Goal: Task Accomplishment & Management: Use online tool/utility

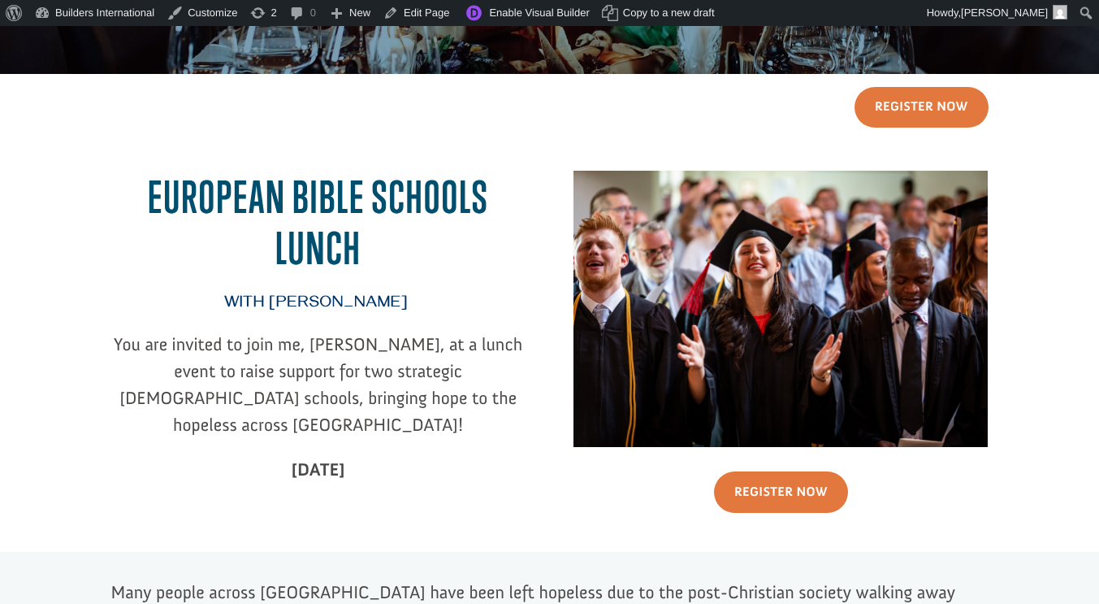
scroll to position [253, 0]
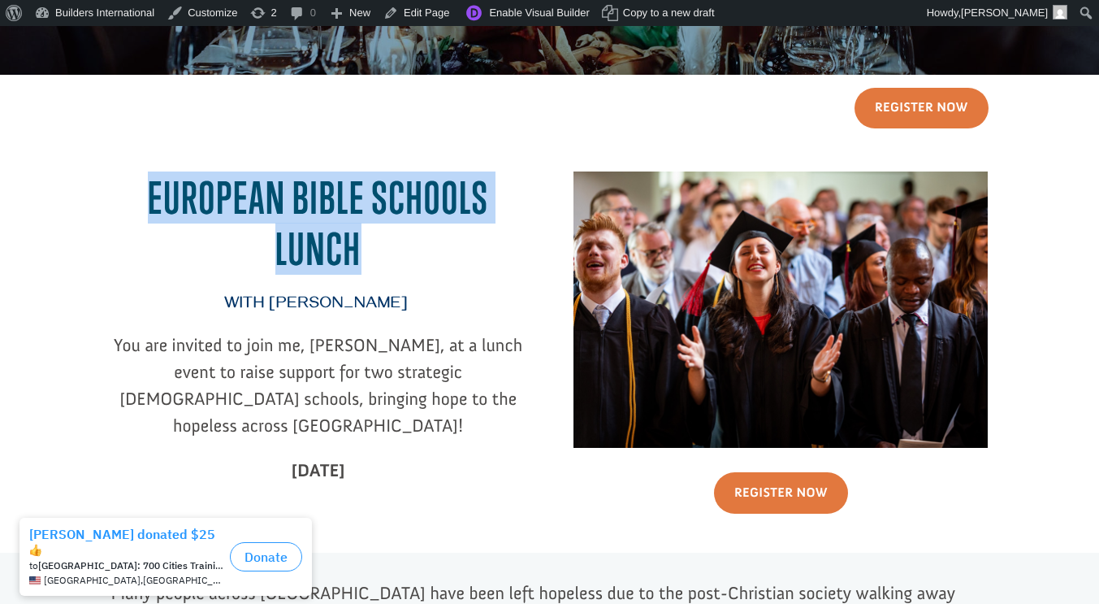
drag, startPoint x: 374, startPoint y: 241, endPoint x: 149, endPoint y: 195, distance: 229.7
click at [149, 195] on h2 "EUROPEAN BIBLE SCHOOL S lunch" at bounding box center [318, 227] width 414 height 110
copy h2 "EUROPEAN BIBLE SCHOOL S lunch"
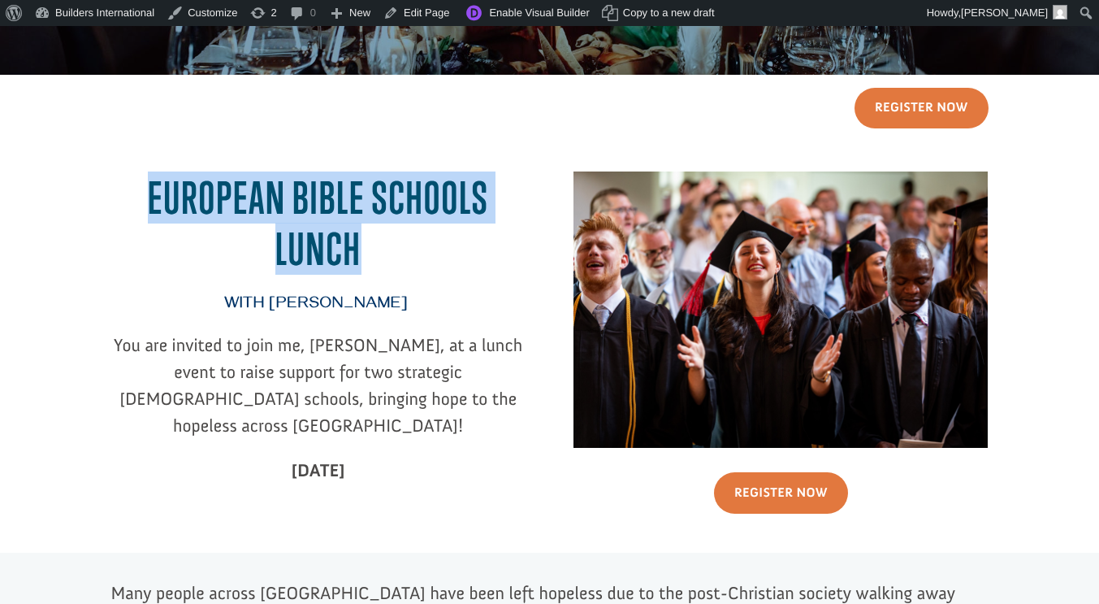
click at [515, 149] on div "EUROPEAN BIBLE SCHOOL S lunch" at bounding box center [318, 205] width 414 height 153
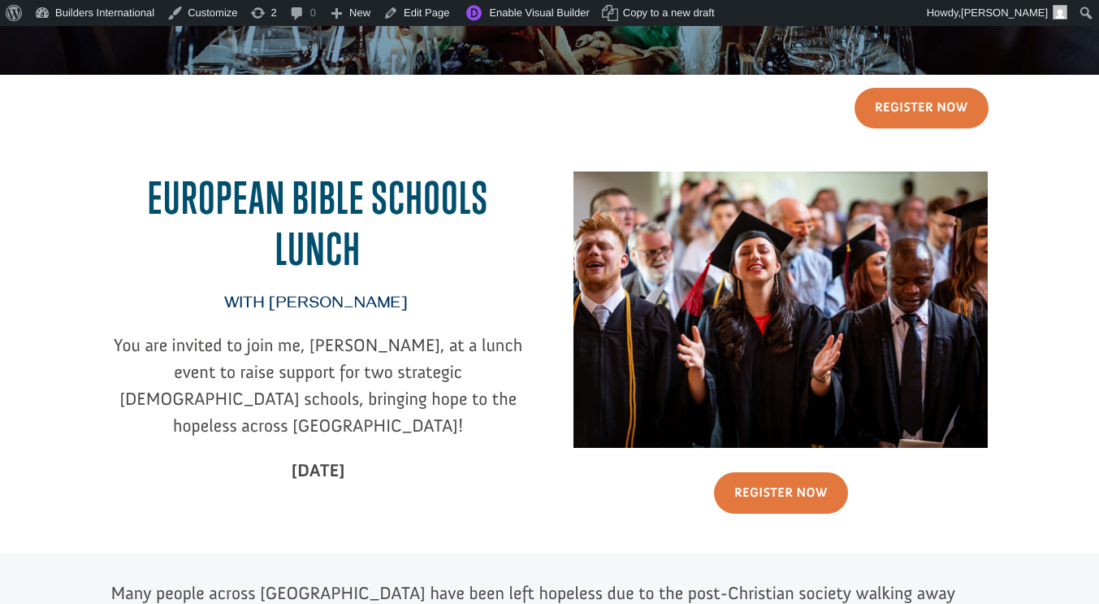
click at [276, 305] on span "with dr. george raduano" at bounding box center [316, 305] width 184 height 20
click at [498, 14] on link "Enable Visual Builder" at bounding box center [526, 13] width 140 height 26
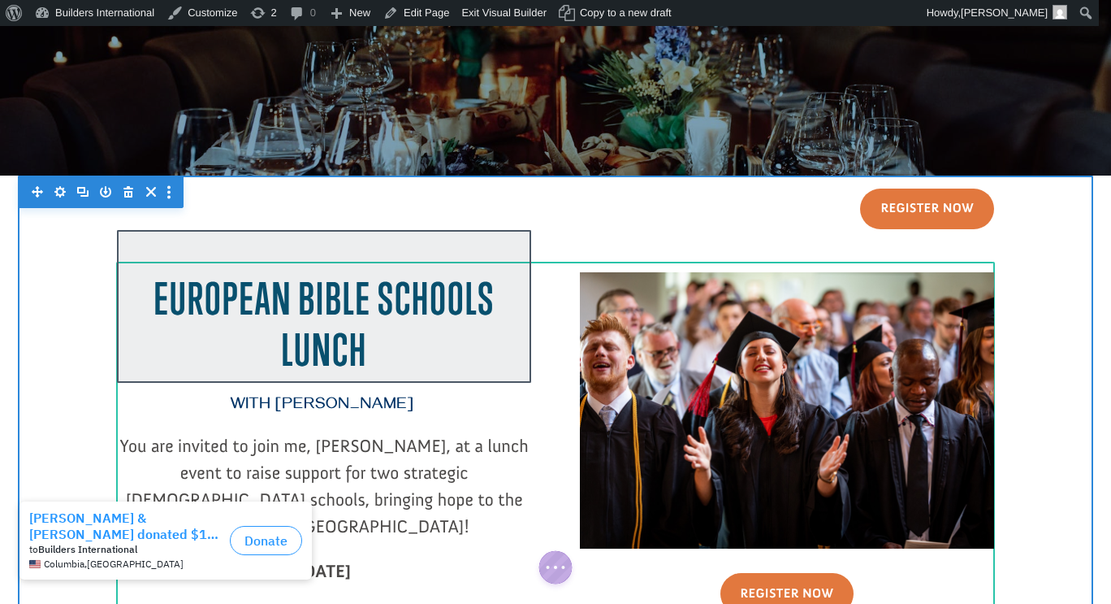
scroll to position [154, 0]
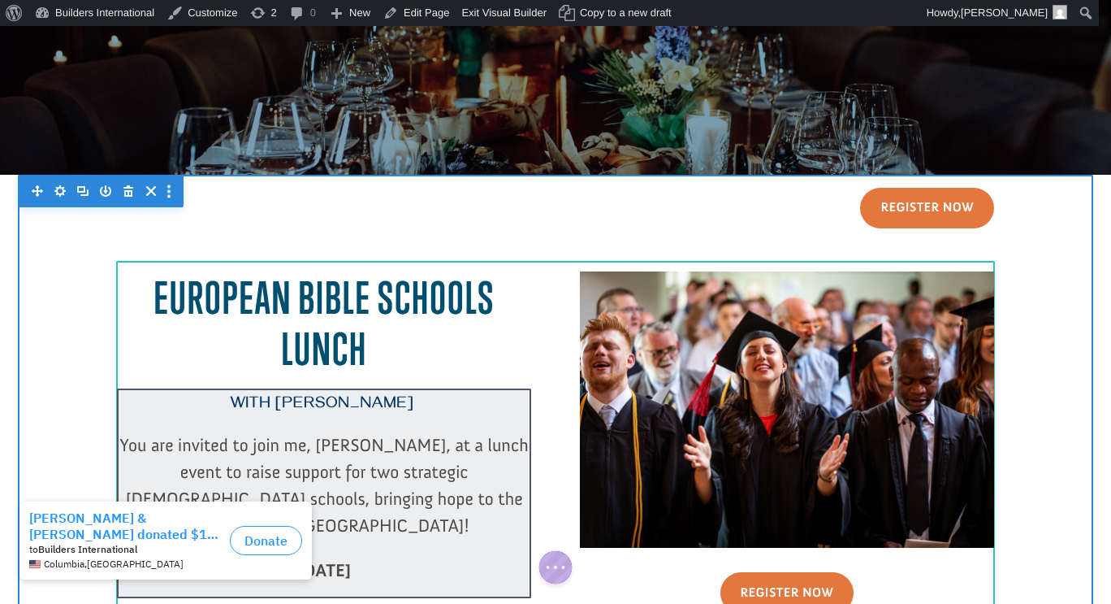
click div
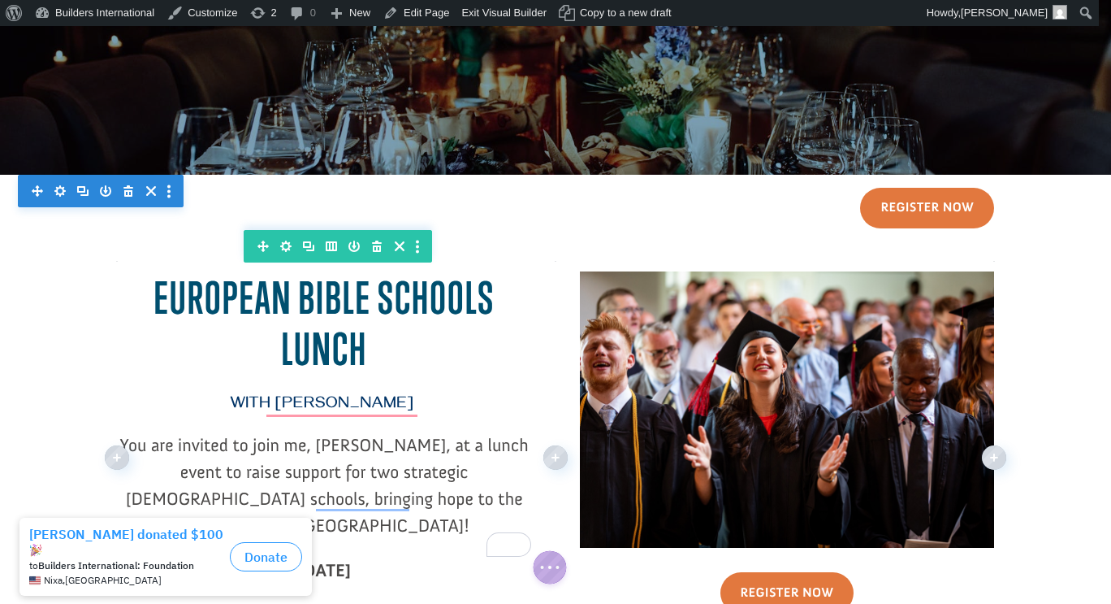
click at [351, 443] on span "You are invited to join me, Dr. George Raduano, at a lunch event to raise suppo…" at bounding box center [324, 485] width 409 height 102
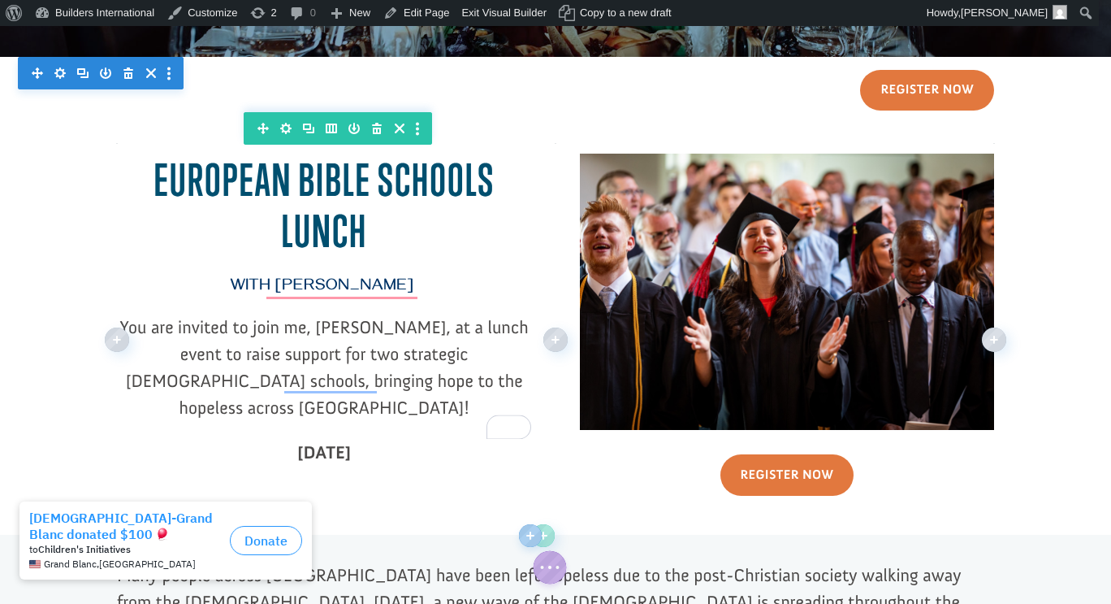
scroll to position [272, 0]
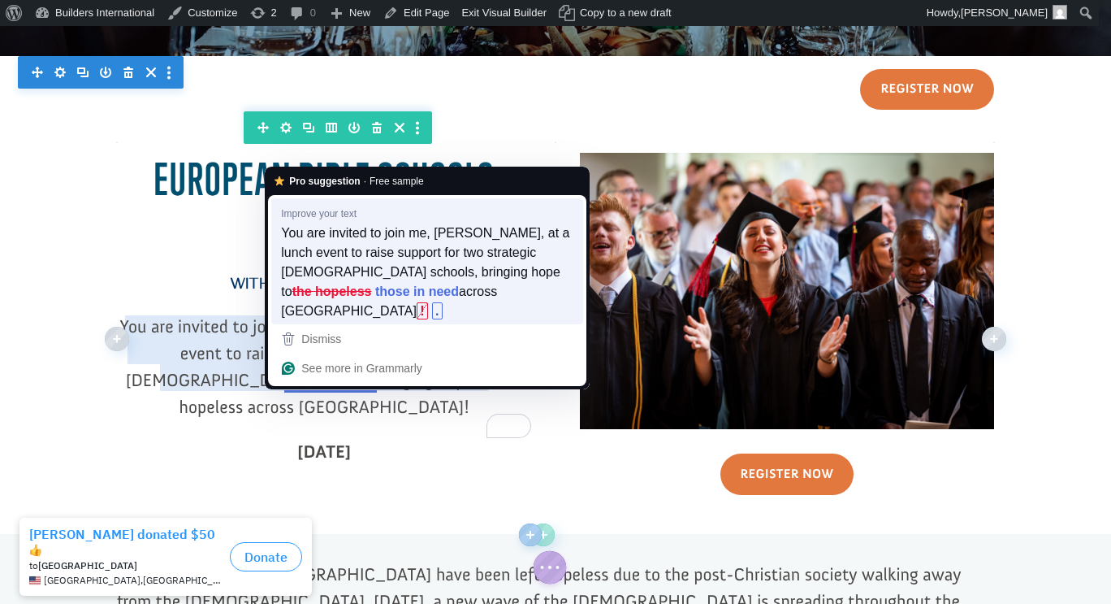
click at [411, 282] on span "across Europe" at bounding box center [389, 300] width 216 height 37
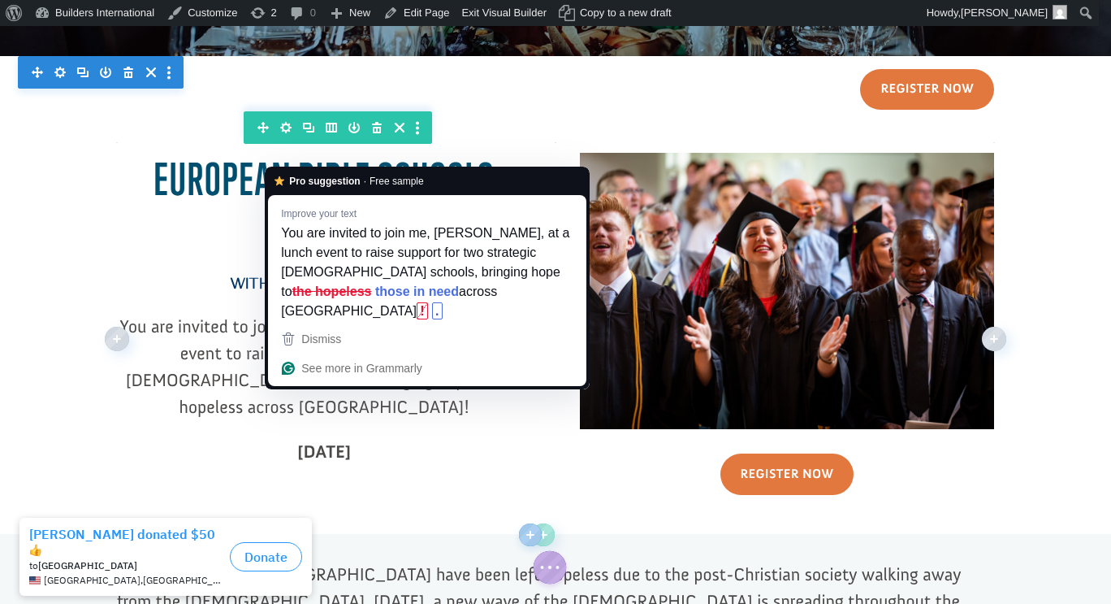
click at [408, 380] on span "You are invited to join me, George Raduano, at a lunch event to raise support f…" at bounding box center [324, 366] width 409 height 102
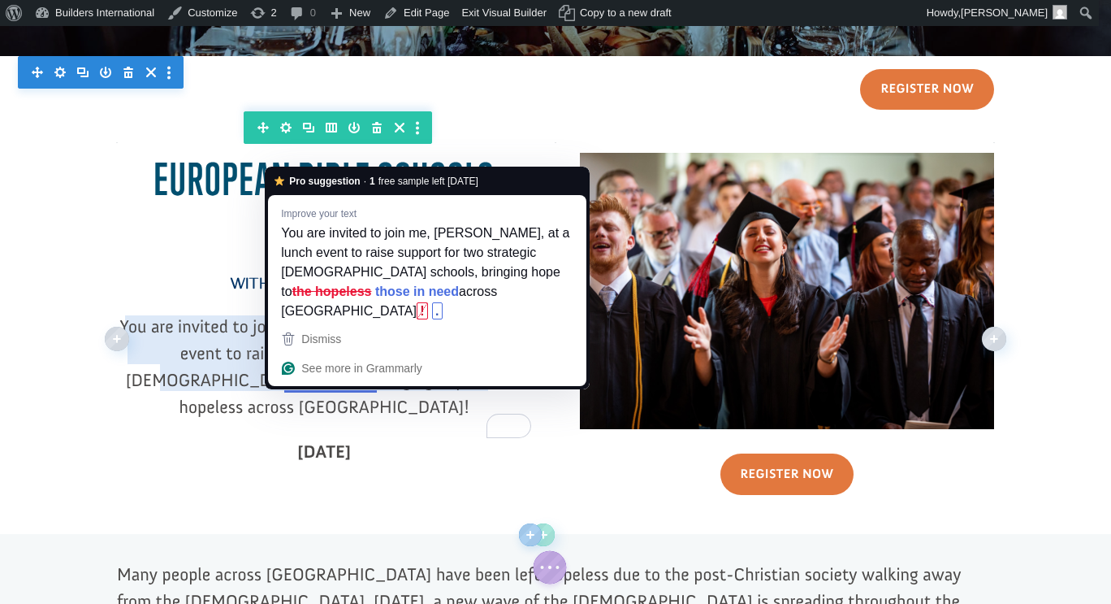
click at [366, 381] on span "You are invited to join me, George Raduano, at a lunch event to raise support f…" at bounding box center [324, 366] width 409 height 102
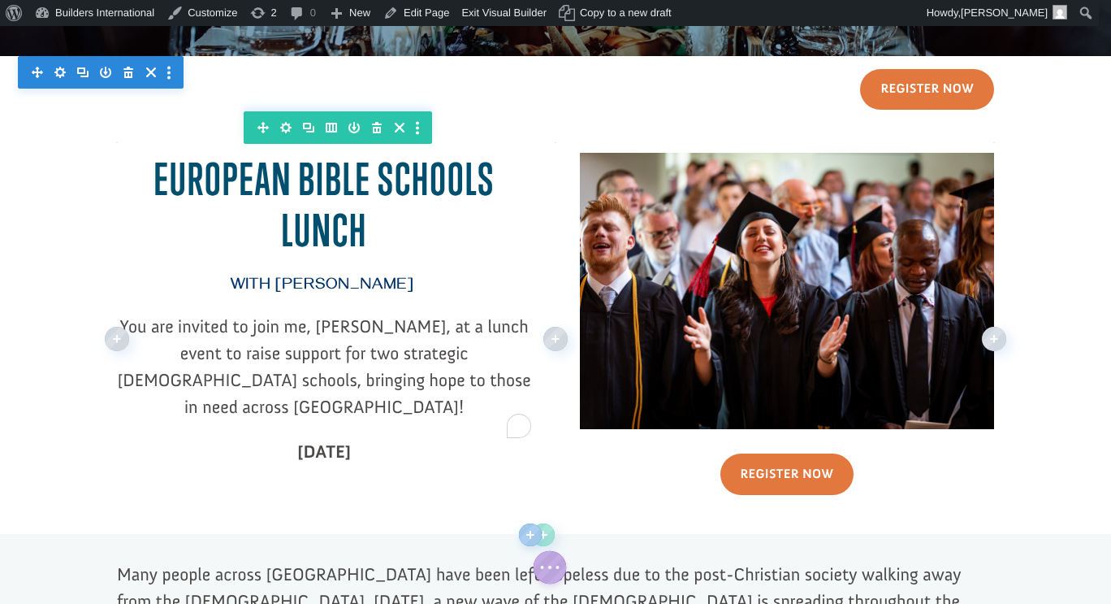
click at [481, 383] on span "You are invited to join me, George Raduano, at a lunch event to raise support f…" at bounding box center [323, 366] width 413 height 102
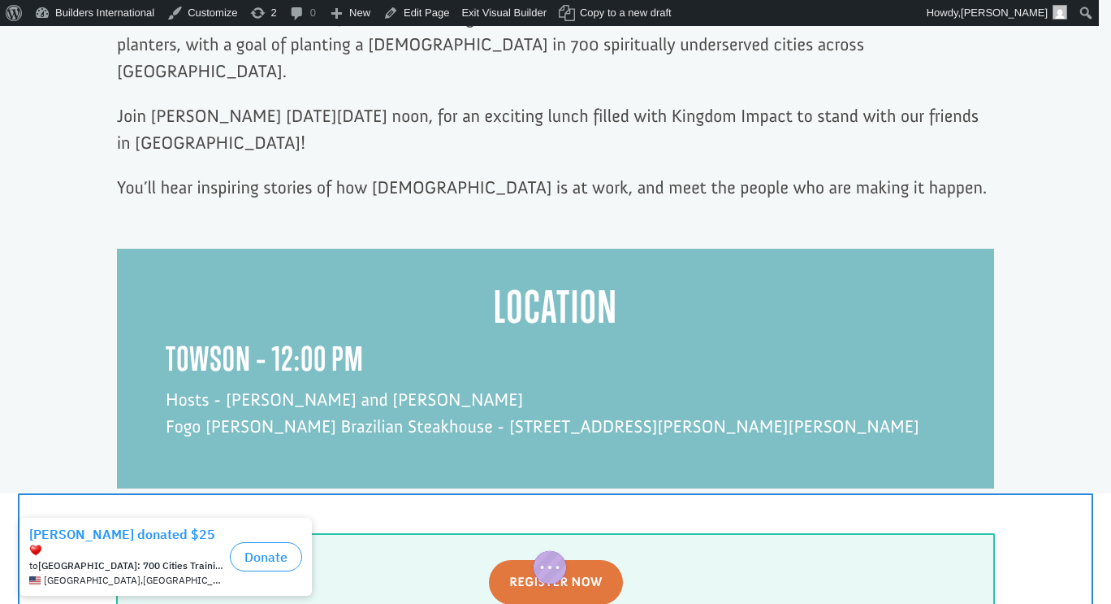
scroll to position [1151, 0]
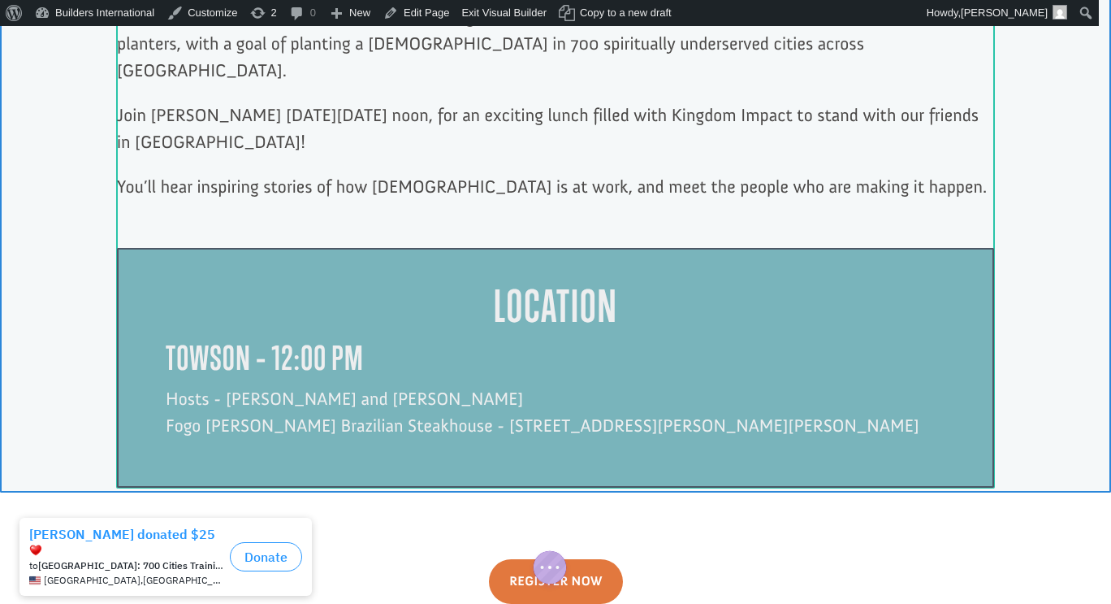
click div
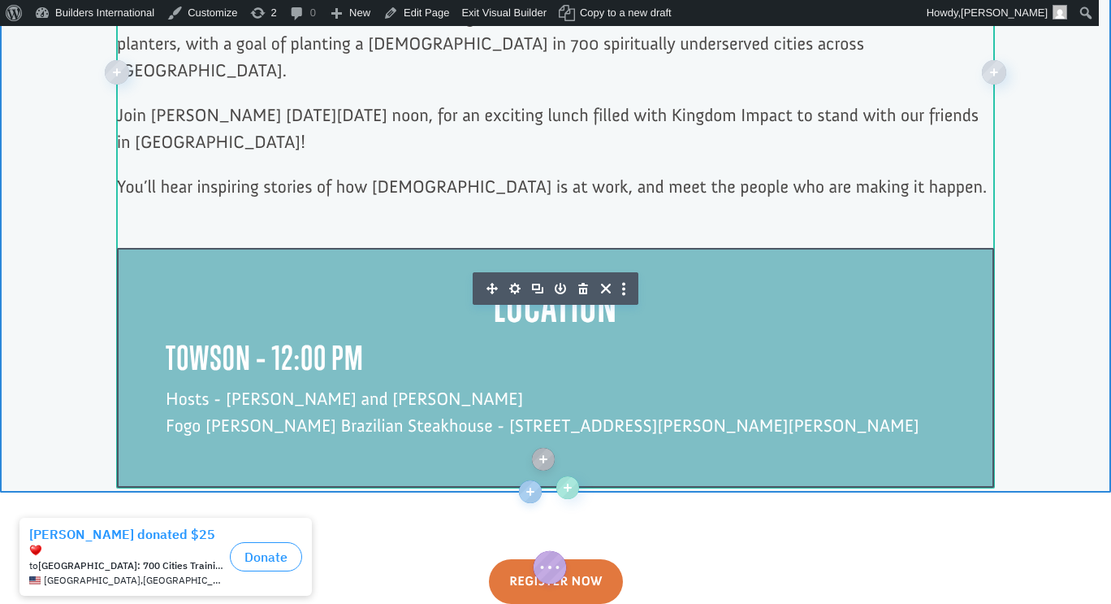
click at [248, 385] on p "Hosts - Dr. George and Denise Raduano Fogo de Chão Brazilian Steakhouse - 825 D…" at bounding box center [556, 412] width 780 height 54
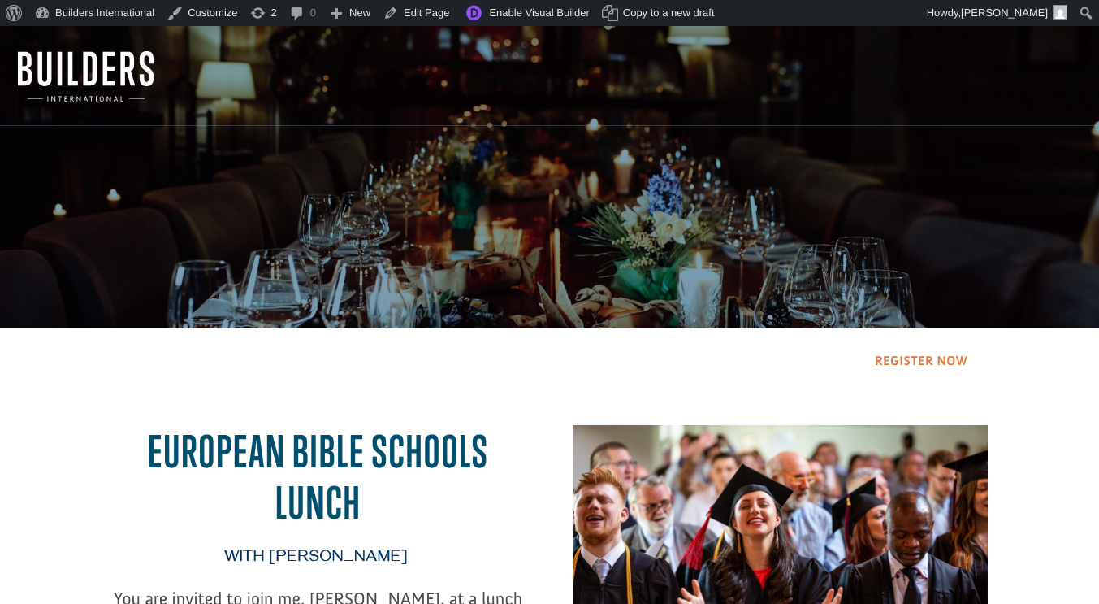
click at [918, 353] on link "Register Now" at bounding box center [922, 361] width 134 height 41
click at [409, 11] on link "Edit Page" at bounding box center [416, 13] width 79 height 26
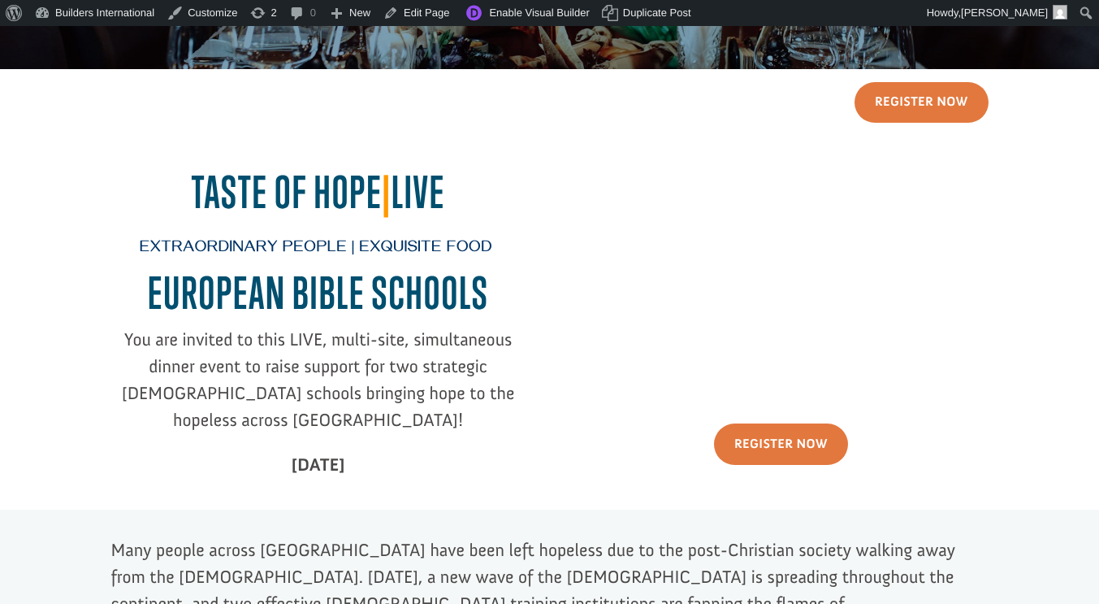
scroll to position [261, 0]
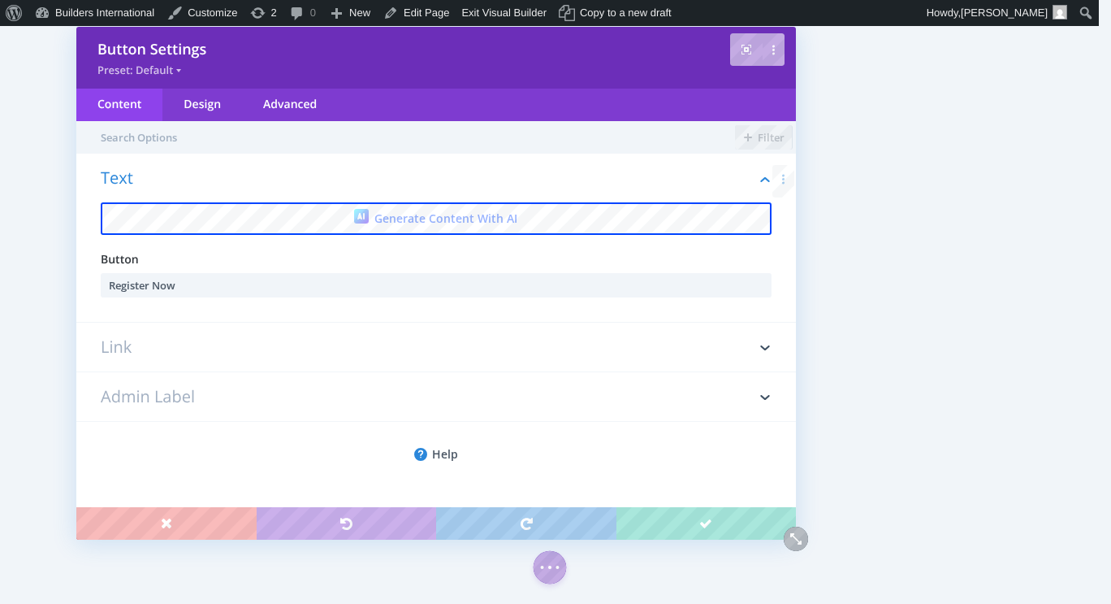
click at [254, 327] on h3 "Link" at bounding box center [436, 347] width 671 height 49
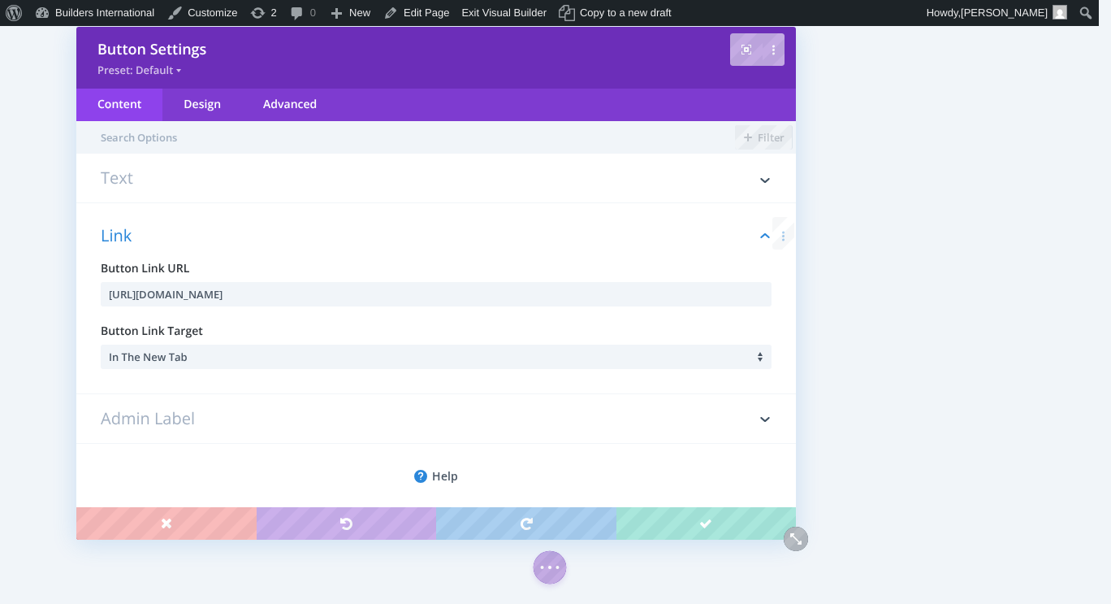
scroll to position [11, 0]
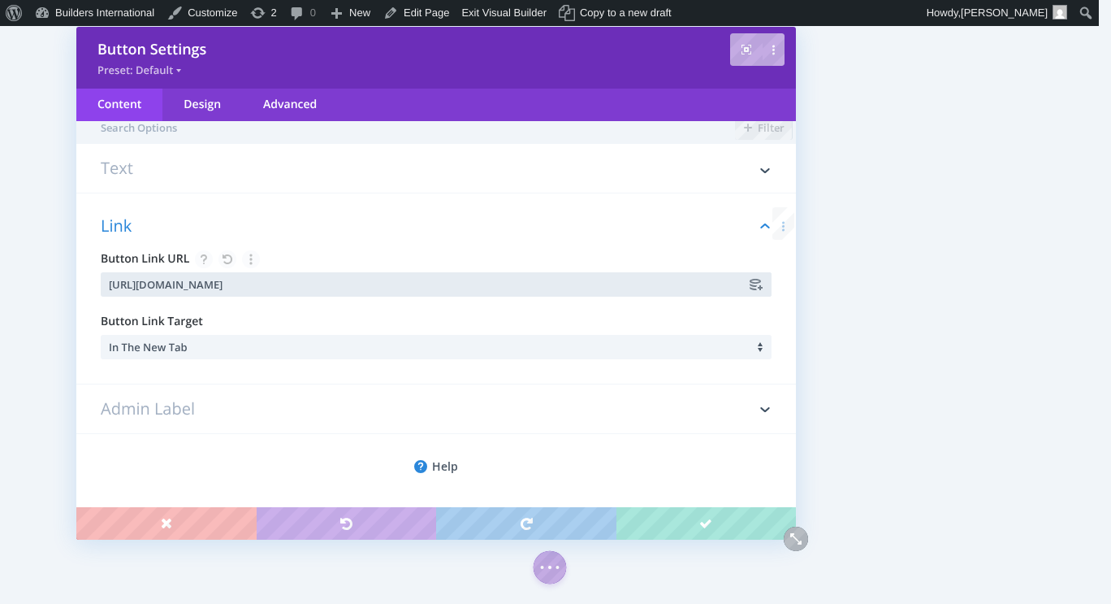
click at [278, 281] on input "[URL][DOMAIN_NAME]" at bounding box center [436, 284] width 671 height 24
paste input "PprIIg"
type input "[URL][DOMAIN_NAME]"
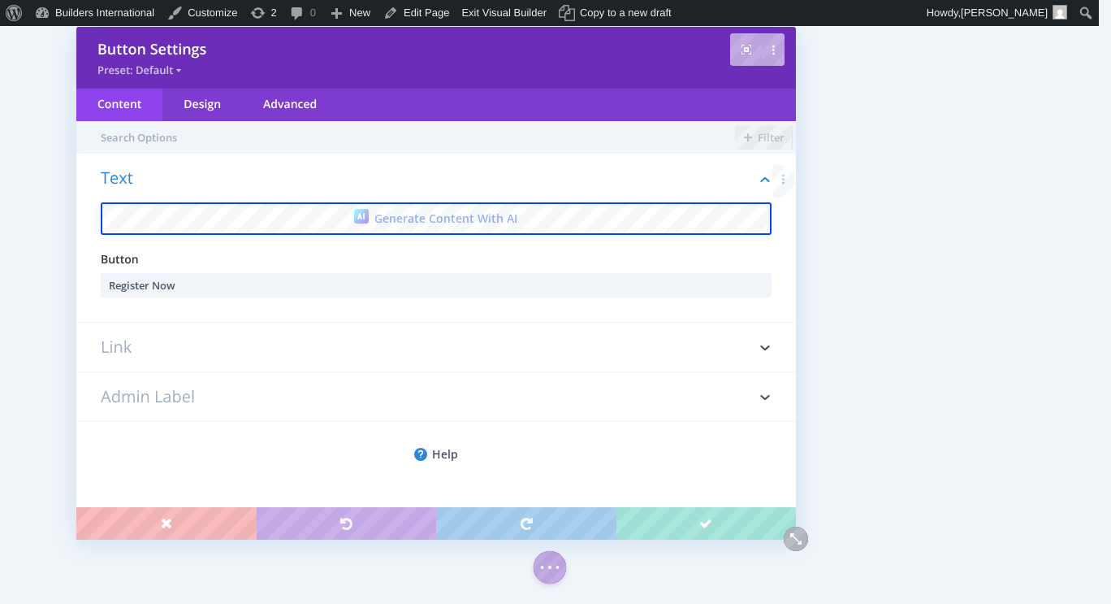
click at [237, 341] on h3 "Link" at bounding box center [436, 347] width 671 height 49
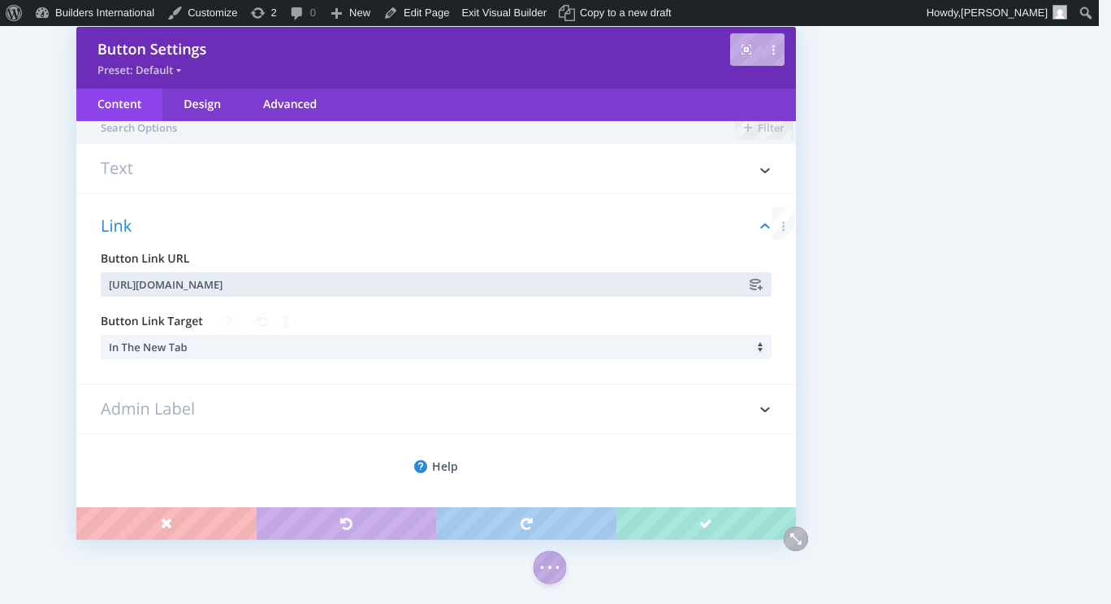
click at [235, 284] on input "[URL][DOMAIN_NAME]" at bounding box center [436, 284] width 671 height 24
paste input "[URL][DOMAIN_NAME]"
type input "[URL][DOMAIN_NAME]"
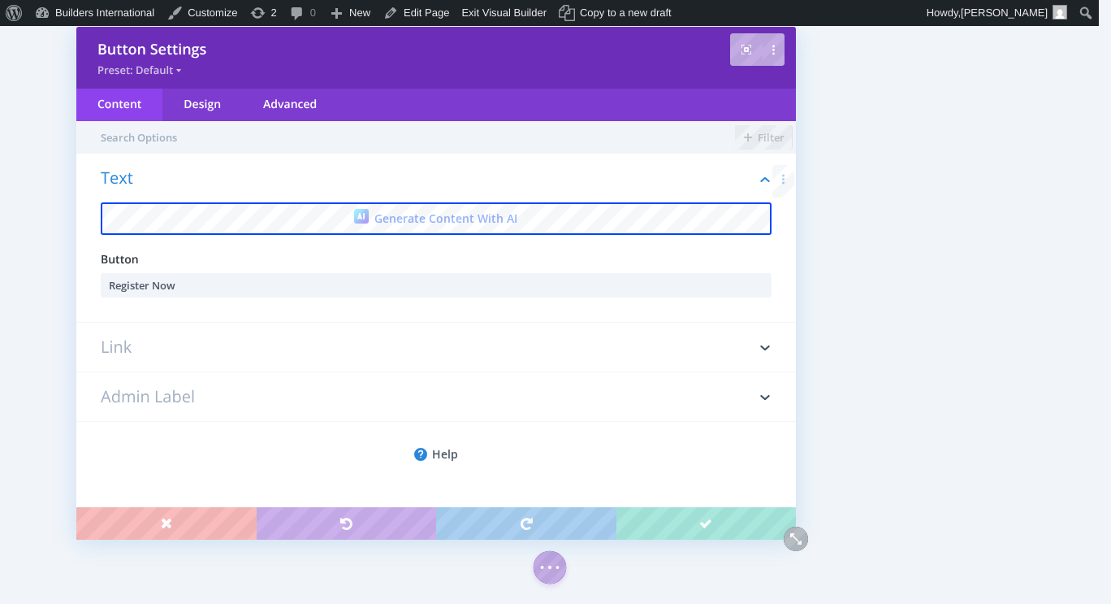
click at [319, 353] on h3 "Link" at bounding box center [436, 347] width 671 height 49
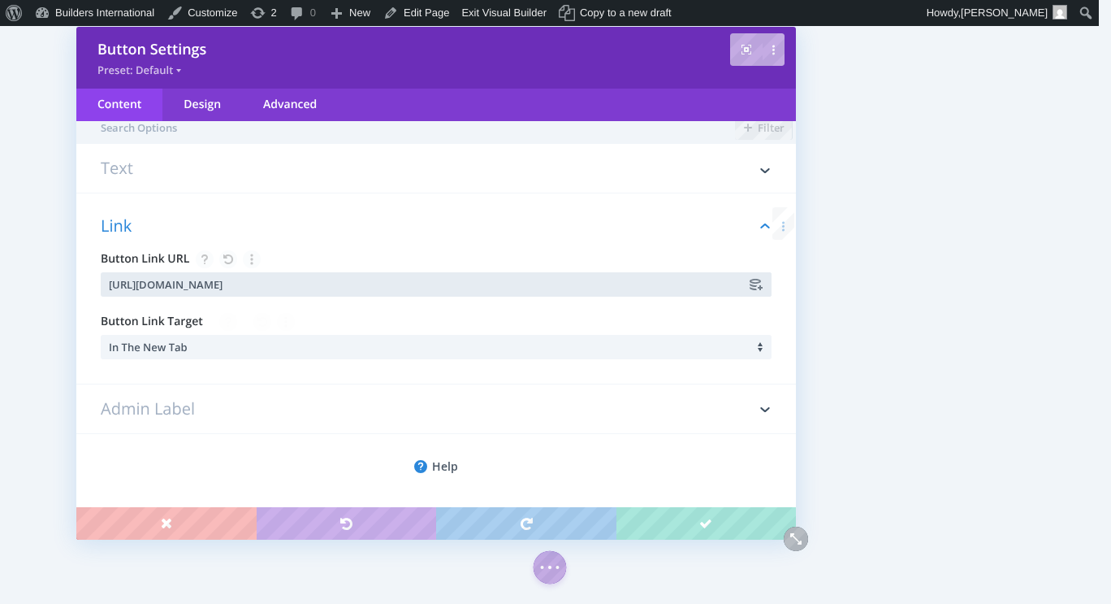
click at [259, 287] on input "[URL][DOMAIN_NAME]" at bounding box center [436, 284] width 671 height 24
paste input "[URL][DOMAIN_NAME]"
type input "[URL][DOMAIN_NAME]"
